Goal: Task Accomplishment & Management: Complete application form

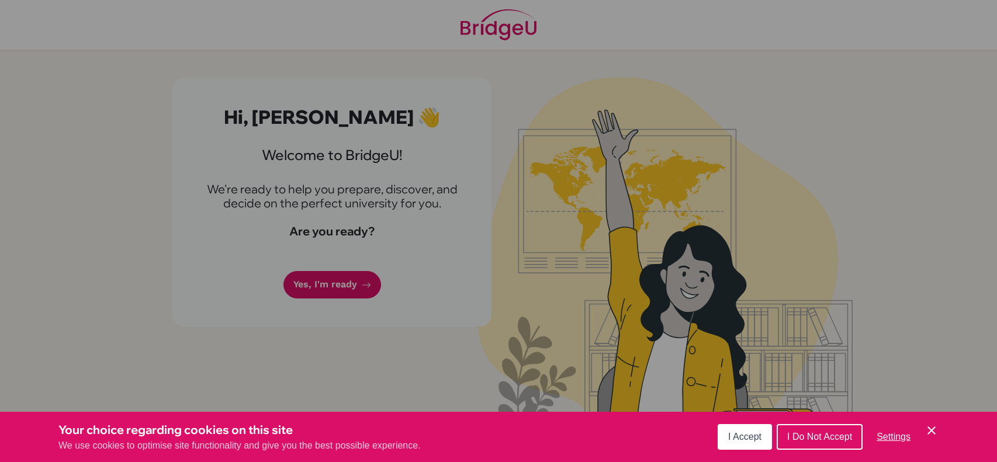
click at [743, 440] on span "I Accept" at bounding box center [744, 437] width 33 height 10
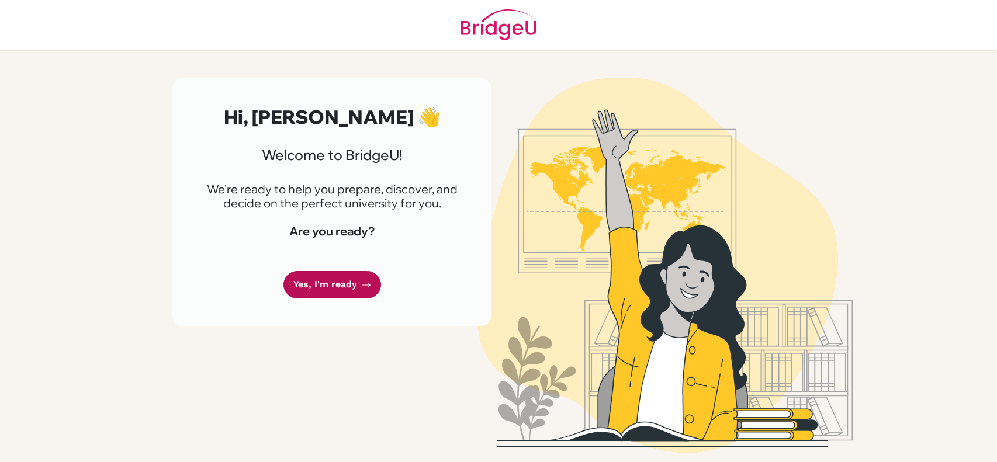
click at [348, 282] on link "Yes, I'm ready" at bounding box center [332, 284] width 98 height 27
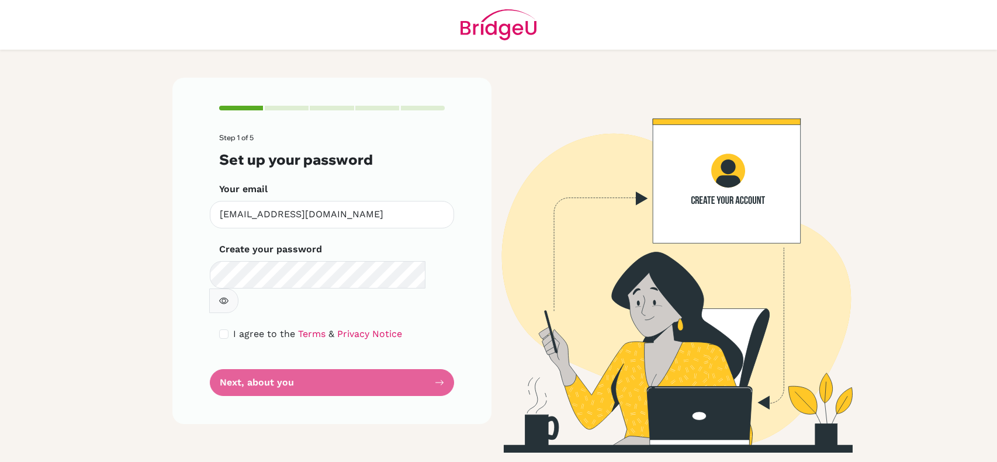
click at [229, 296] on icon "button" at bounding box center [223, 300] width 9 height 9
click at [226, 299] on icon "button" at bounding box center [224, 301] width 4 height 4
click at [226, 330] on input "checkbox" at bounding box center [223, 334] width 9 height 9
checkbox input "true"
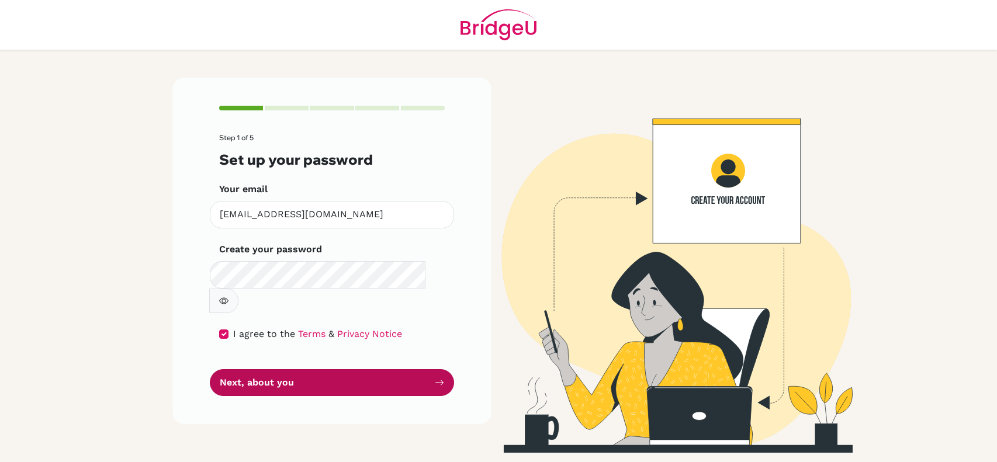
click at [274, 369] on button "Next, about you" at bounding box center [332, 382] width 244 height 27
